Goal: Task Accomplishment & Management: Complete application form

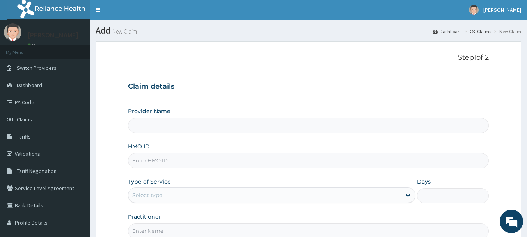
type input "INLAND SPECIALIST HOSPITAL- KETU"
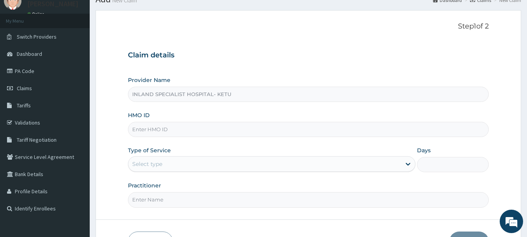
scroll to position [84, 0]
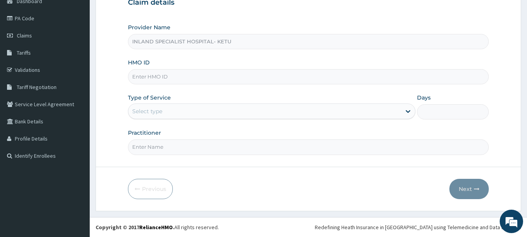
click at [144, 76] on input "HMO ID" at bounding box center [308, 76] width 361 height 15
click at [175, 81] on input "HMO ID" at bounding box center [308, 76] width 361 height 15
type input "ZDC/10063/A"
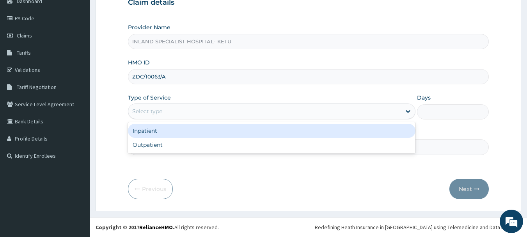
click at [182, 110] on div "Select type" at bounding box center [264, 111] width 273 height 12
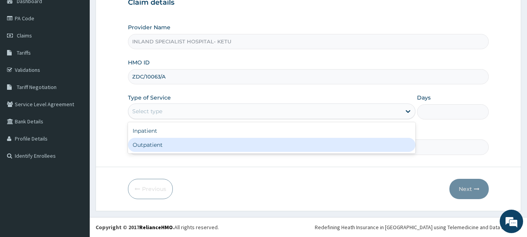
click at [154, 143] on div "Outpatient" at bounding box center [271, 145] width 287 height 14
type input "1"
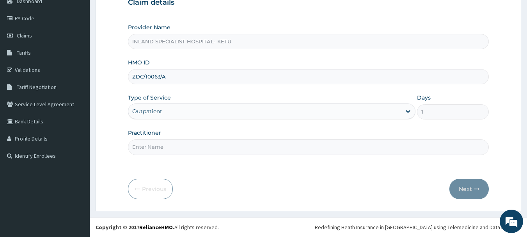
click at [162, 147] on input "Practitioner" at bounding box center [308, 146] width 361 height 15
type input "DR OLU"
click at [470, 195] on button "Next" at bounding box center [468, 189] width 39 height 20
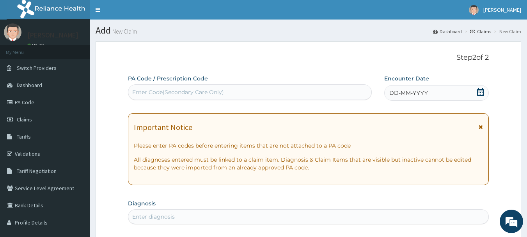
click at [481, 94] on icon at bounding box center [481, 92] width 8 height 8
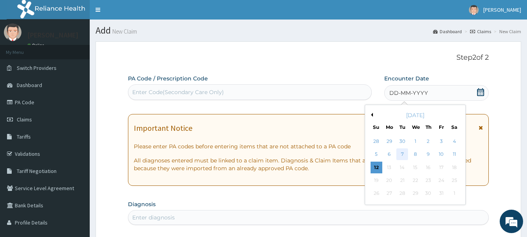
click at [401, 153] on div "7" at bounding box center [403, 155] width 12 height 12
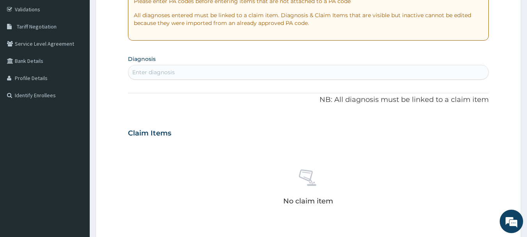
scroll to position [156, 0]
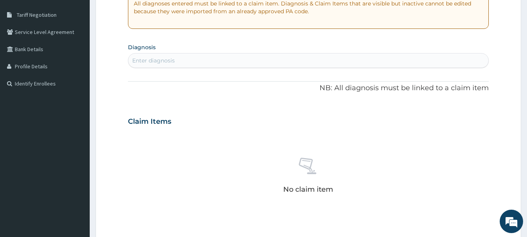
click at [147, 61] on div "Enter diagnosis" at bounding box center [153, 61] width 43 height 8
type input "MALARIA"
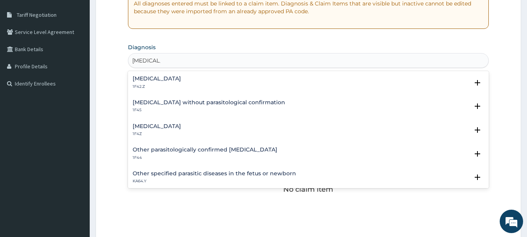
click at [147, 133] on p "1F4Z" at bounding box center [157, 133] width 48 height 5
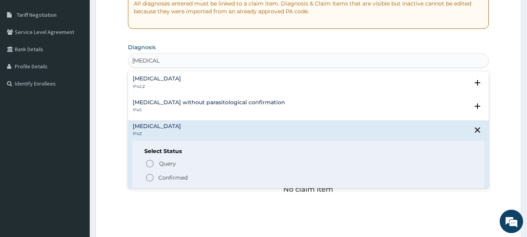
click at [151, 177] on icon "status option filled" at bounding box center [149, 177] width 9 height 9
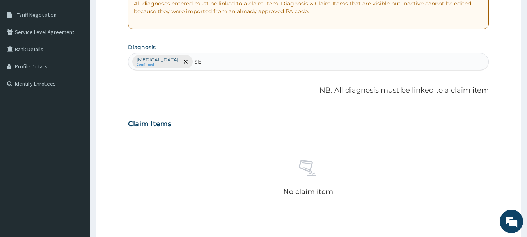
type input "S"
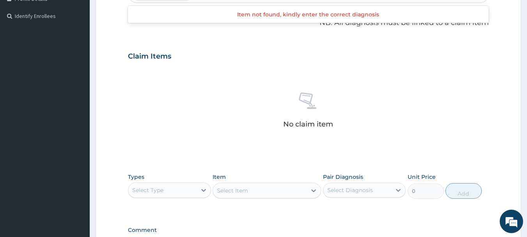
scroll to position [326, 0]
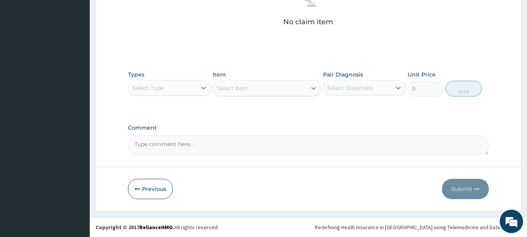
click at [170, 88] on div "Select Type" at bounding box center [162, 88] width 68 height 12
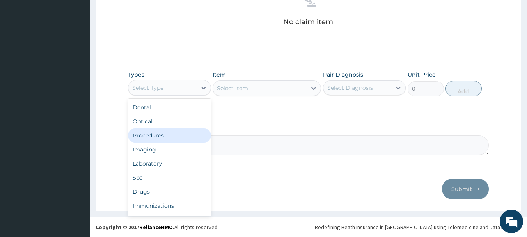
click at [147, 136] on div "Procedures" at bounding box center [169, 135] width 83 height 14
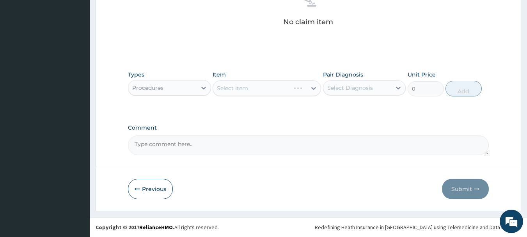
click at [242, 85] on div "Select Item" at bounding box center [267, 88] width 108 height 16
click at [267, 83] on div "Select Item" at bounding box center [267, 88] width 108 height 16
click at [266, 90] on div "Select Item" at bounding box center [267, 88] width 108 height 16
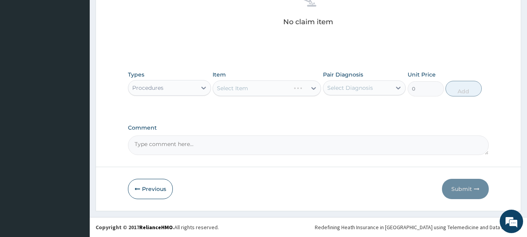
click at [266, 90] on div "Select Item" at bounding box center [267, 88] width 108 height 16
click at [245, 88] on div "Select Item" at bounding box center [267, 88] width 108 height 16
click at [275, 86] on div "Select Item" at bounding box center [267, 88] width 108 height 16
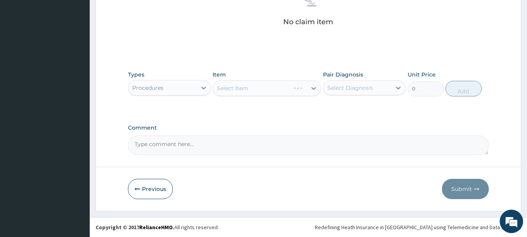
click at [275, 86] on div "Select Item" at bounding box center [267, 88] width 108 height 16
click at [275, 86] on div "Select Item" at bounding box center [260, 88] width 94 height 12
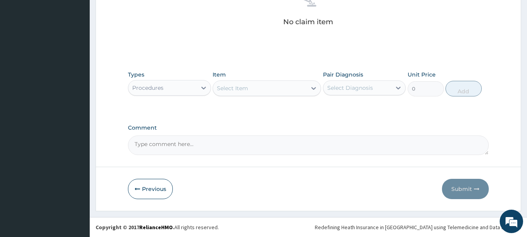
click at [275, 86] on div "Select Item" at bounding box center [260, 88] width 94 height 12
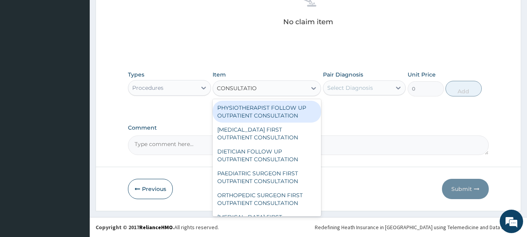
type input "CONSULTATION"
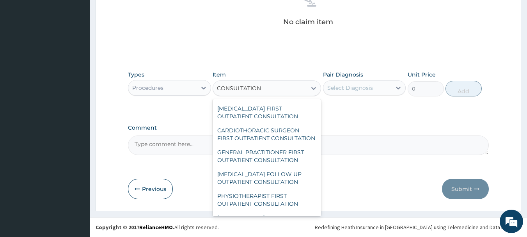
scroll to position [195, 0]
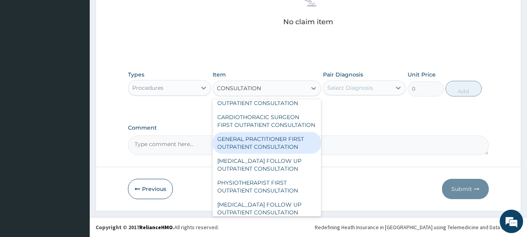
click at [245, 152] on div "GENERAL PRACTITIONER FIRST OUTPATIENT CONSULTATION" at bounding box center [267, 143] width 108 height 22
type input "3750"
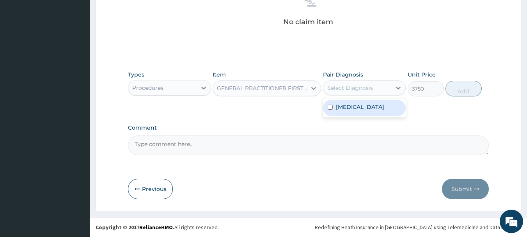
click at [346, 87] on div "Select Diagnosis" at bounding box center [350, 88] width 46 height 8
click at [349, 113] on div "Malaria, unspecified" at bounding box center [364, 108] width 83 height 16
checkbox input "true"
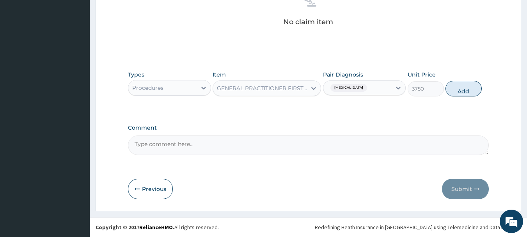
click at [473, 85] on button "Add" at bounding box center [463, 89] width 36 height 16
type input "0"
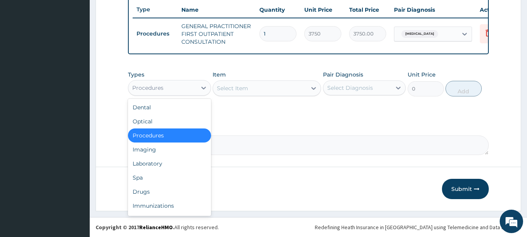
click at [150, 95] on div "Procedures" at bounding box center [169, 88] width 83 height 16
click at [148, 167] on div "Laboratory" at bounding box center [169, 163] width 83 height 14
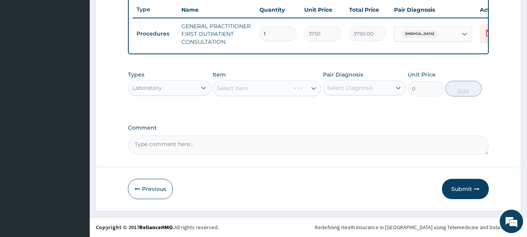
click at [283, 91] on div "Select Item" at bounding box center [267, 88] width 108 height 16
click at [231, 89] on div "Select Item" at bounding box center [267, 88] width 108 height 16
click at [255, 92] on div "Select Item" at bounding box center [267, 88] width 108 height 16
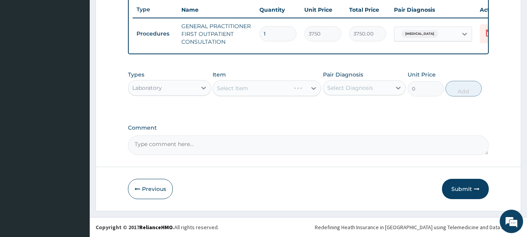
click at [255, 92] on div "Select Item" at bounding box center [267, 88] width 108 height 16
click at [255, 91] on div "Select Item" at bounding box center [267, 88] width 108 height 16
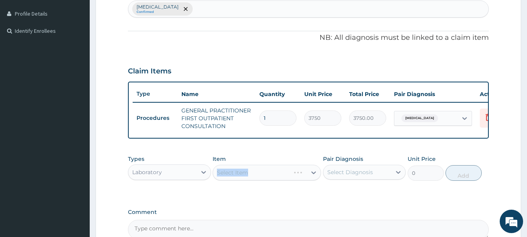
scroll to position [273, 0]
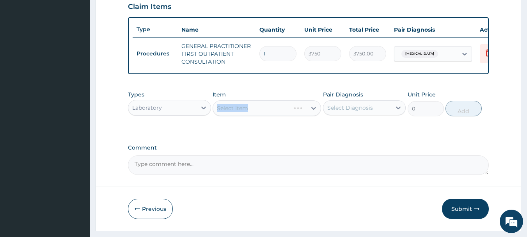
click at [275, 112] on div "Select Item" at bounding box center [267, 108] width 108 height 16
click at [275, 112] on div "Select Item" at bounding box center [260, 108] width 94 height 12
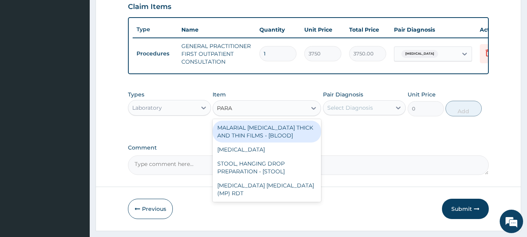
type input "PARAS"
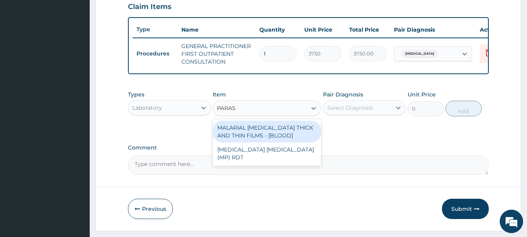
click at [254, 138] on div "MALARIAL PARASITE THICK AND THIN FILMS - [BLOOD]" at bounding box center [267, 132] width 108 height 22
type input "2187.5"
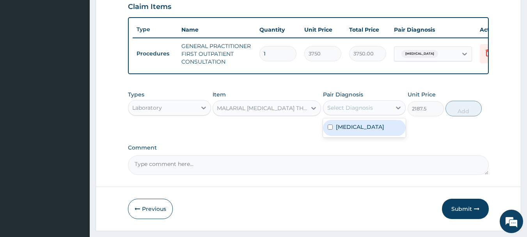
click at [343, 112] on div "Select Diagnosis" at bounding box center [350, 108] width 46 height 8
click at [341, 136] on div "Malaria, unspecified" at bounding box center [364, 128] width 83 height 16
checkbox input "true"
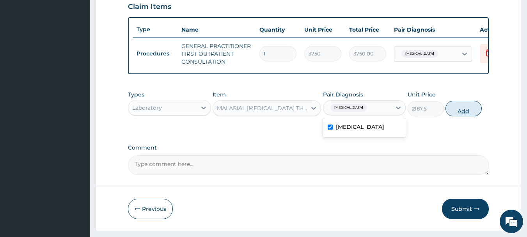
click at [459, 116] on button "Add" at bounding box center [463, 109] width 36 height 16
type input "0"
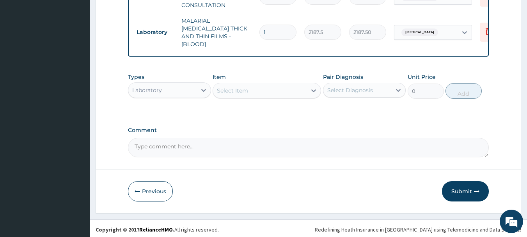
scroll to position [330, 0]
click at [252, 92] on div "Select Item" at bounding box center [260, 90] width 94 height 12
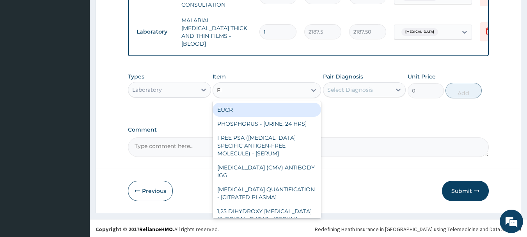
type input "FBC"
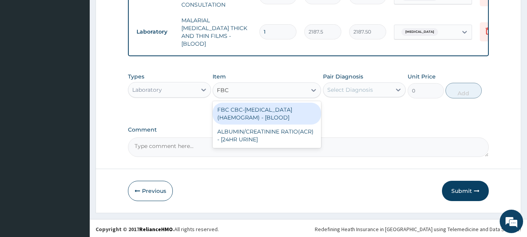
click at [259, 111] on div "FBC CBC-COMPLETE BLOOD COUNT (HAEMOGRAM) - [BLOOD]" at bounding box center [267, 114] width 108 height 22
type input "5000"
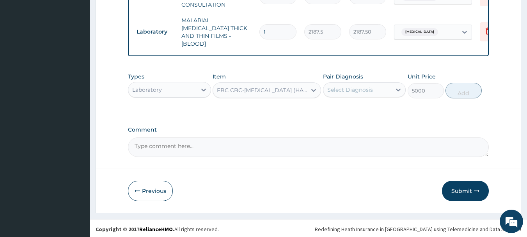
click at [362, 88] on div "Select Diagnosis" at bounding box center [350, 90] width 46 height 8
click at [350, 109] on label "Malaria, unspecified" at bounding box center [360, 109] width 48 height 8
checkbox input "true"
click at [456, 88] on button "Add" at bounding box center [463, 91] width 36 height 16
type input "0"
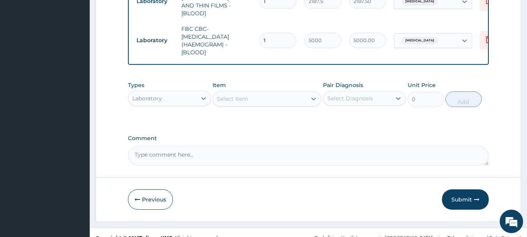
scroll to position [369, 0]
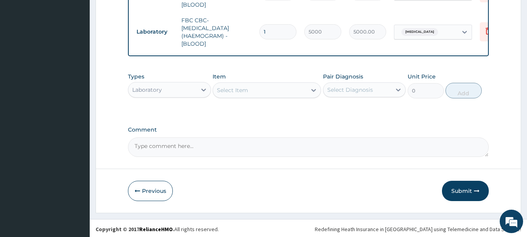
click at [236, 88] on div "Select Item" at bounding box center [232, 90] width 31 height 8
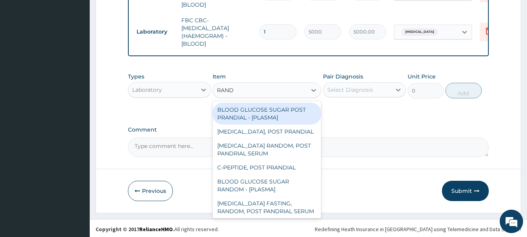
type input "RANDO"
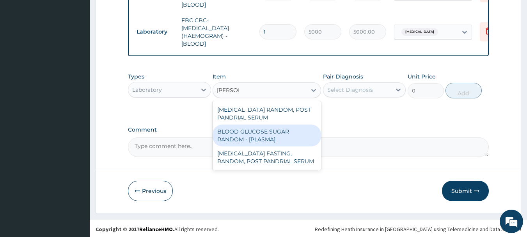
click at [264, 138] on div "BLOOD GLUCOSE SUGAR RANDOM - [PLASMA]" at bounding box center [267, 135] width 108 height 22
type input "1875"
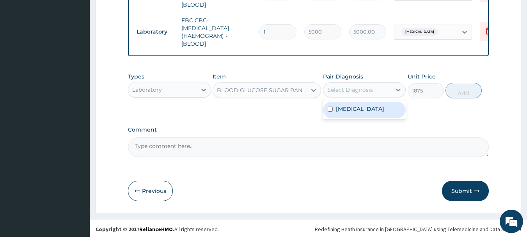
click at [346, 83] on div "Select Diagnosis" at bounding box center [357, 89] width 68 height 12
click at [342, 112] on div "Malaria, unspecified" at bounding box center [364, 110] width 83 height 16
checkbox input "true"
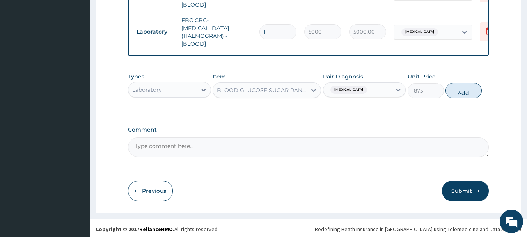
click at [461, 85] on button "Add" at bounding box center [463, 91] width 36 height 16
type input "0"
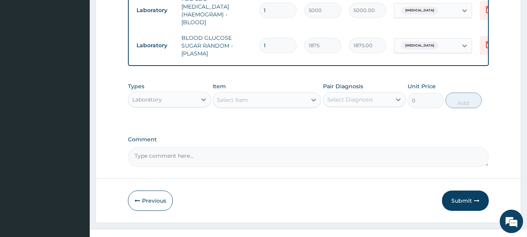
scroll to position [400, 0]
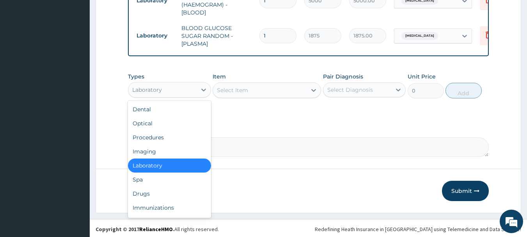
click at [165, 91] on div "Laboratory" at bounding box center [162, 89] width 68 height 12
click at [151, 191] on div "Drugs" at bounding box center [169, 193] width 83 height 14
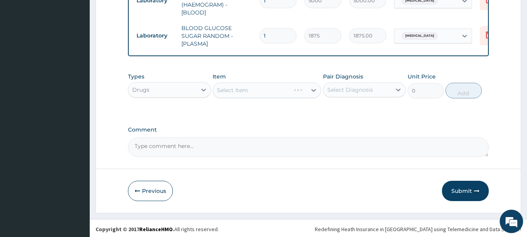
click at [222, 88] on div "Select Item" at bounding box center [267, 90] width 108 height 16
click at [256, 92] on div "Select Item" at bounding box center [260, 90] width 94 height 12
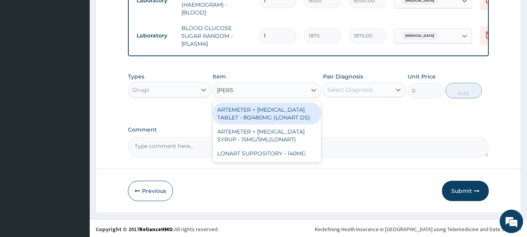
type input "LONAR"
click at [258, 115] on div "ARTEMETER + LUMEFANTRINE TABLET - 80/480MG (LONART DS)" at bounding box center [267, 114] width 108 height 22
type input "588"
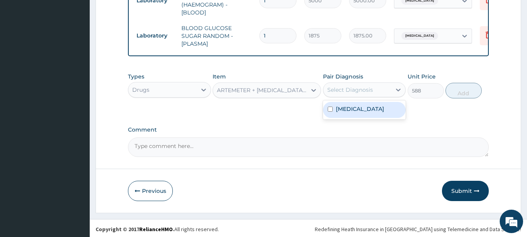
click at [340, 89] on div "Select Diagnosis" at bounding box center [350, 90] width 46 height 8
click at [338, 107] on label "Malaria, unspecified" at bounding box center [360, 109] width 48 height 8
checkbox input "true"
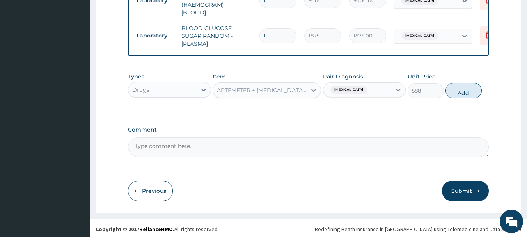
drag, startPoint x: 461, startPoint y: 95, endPoint x: 423, endPoint y: 89, distance: 38.3
click at [461, 94] on button "Add" at bounding box center [463, 91] width 36 height 16
type input "0"
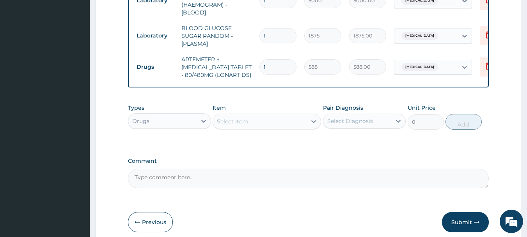
click at [282, 59] on input "1" at bounding box center [277, 66] width 37 height 15
type input "0.00"
type input "6"
type input "3528.00"
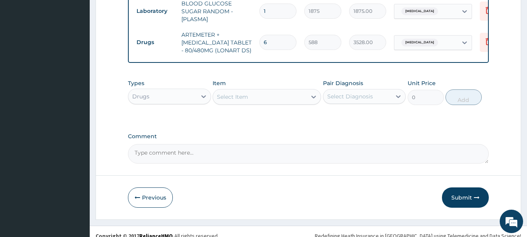
scroll to position [431, 0]
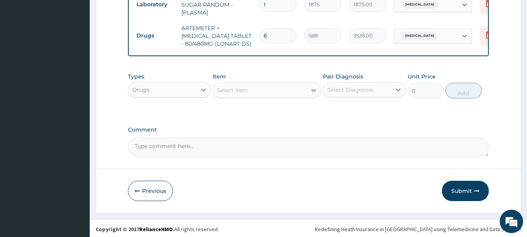
type input "6"
click at [235, 93] on div "Select Item" at bounding box center [260, 90] width 94 height 12
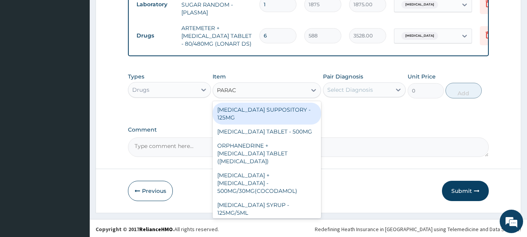
type input "PARACE"
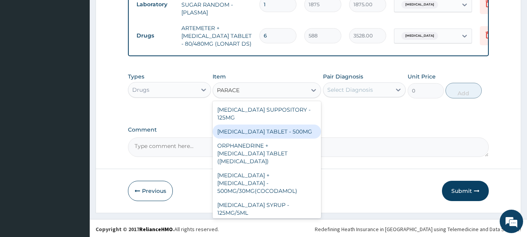
click at [266, 131] on div "PARACETAMOL TABLET - 500MG" at bounding box center [267, 131] width 108 height 14
type input "33.599999999999994"
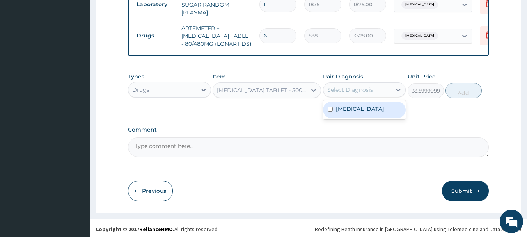
click at [352, 83] on div "Select Diagnosis" at bounding box center [357, 89] width 68 height 12
click at [342, 113] on div "Malaria, unspecified" at bounding box center [364, 110] width 83 height 16
checkbox input "true"
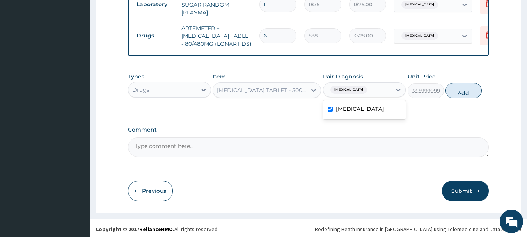
click at [473, 90] on button "Add" at bounding box center [463, 91] width 36 height 16
type input "0"
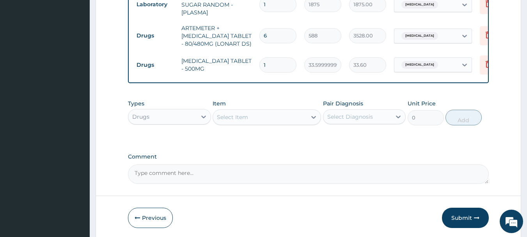
click at [274, 57] on input "1" at bounding box center [277, 64] width 37 height 15
type input "18"
type input "604.80"
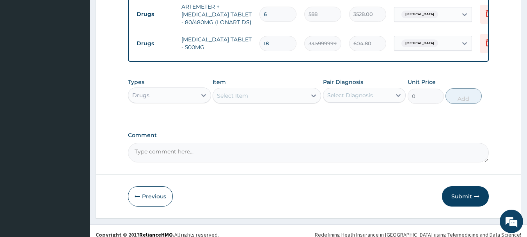
scroll to position [458, 0]
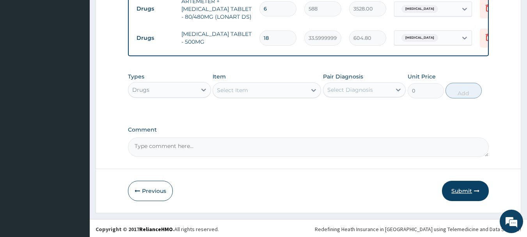
type input "18"
click at [465, 193] on button "Submit" at bounding box center [465, 191] width 47 height 20
